Goal: Task Accomplishment & Management: Complete application form

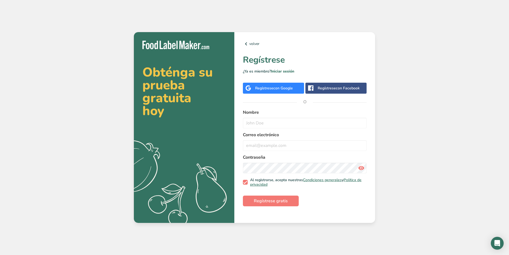
click at [268, 90] on div "Regístrese con Google" at bounding box center [274, 88] width 38 height 6
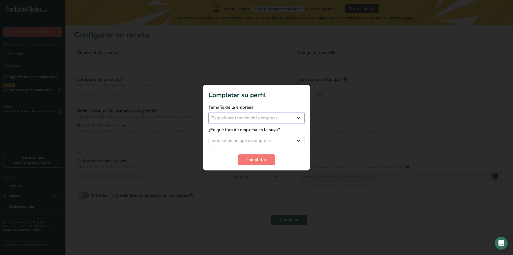
click at [260, 117] on select "Seleccionar tamaño de la empresa Menos de 10 empleados De 10 a 50 empleados De …" at bounding box center [257, 118] width 96 height 11
select select "1"
click at [209, 113] on select "Seleccionar tamaño de la empresa Menos de 10 empleados De 10 a 50 empleados De …" at bounding box center [257, 118] width 96 height 11
click at [253, 137] on select "Seleccione un tipo de empresa Fabricante de alimentos envasados Restaurante y c…" at bounding box center [257, 140] width 96 height 11
select select "3"
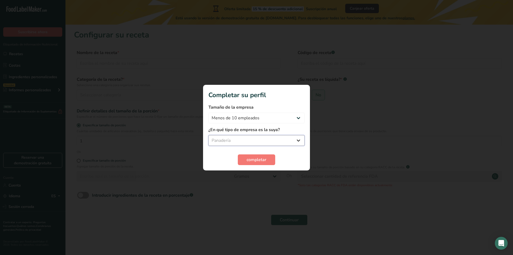
click at [209, 135] on select "Seleccione un tipo de empresa Fabricante de alimentos envasados Restaurante y c…" at bounding box center [257, 140] width 96 height 11
click at [266, 161] on font "completar" at bounding box center [257, 160] width 20 height 6
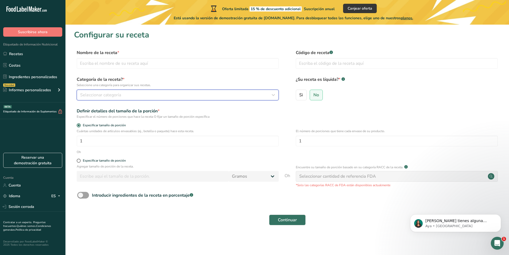
click at [168, 92] on div "Seleccionar categoría" at bounding box center [176, 95] width 192 height 6
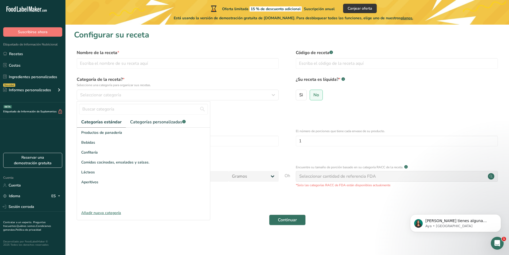
click at [109, 214] on font "Añadir nueva categoría" at bounding box center [101, 212] width 40 height 5
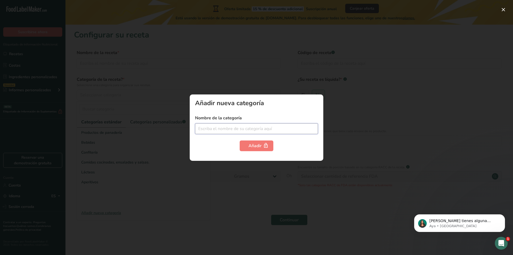
click at [245, 130] on input "text" at bounding box center [256, 128] width 123 height 11
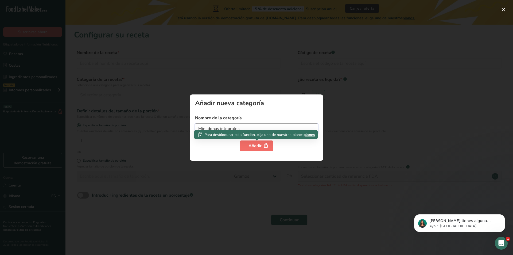
type input "Mini donas integrales"
click at [250, 146] on font "Añadir" at bounding box center [255, 146] width 13 height 6
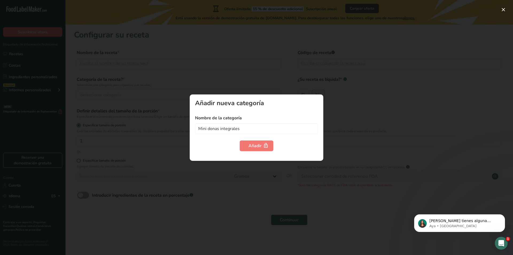
click at [253, 169] on div at bounding box center [256, 127] width 513 height 255
